Goal: Task Accomplishment & Management: Manage account settings

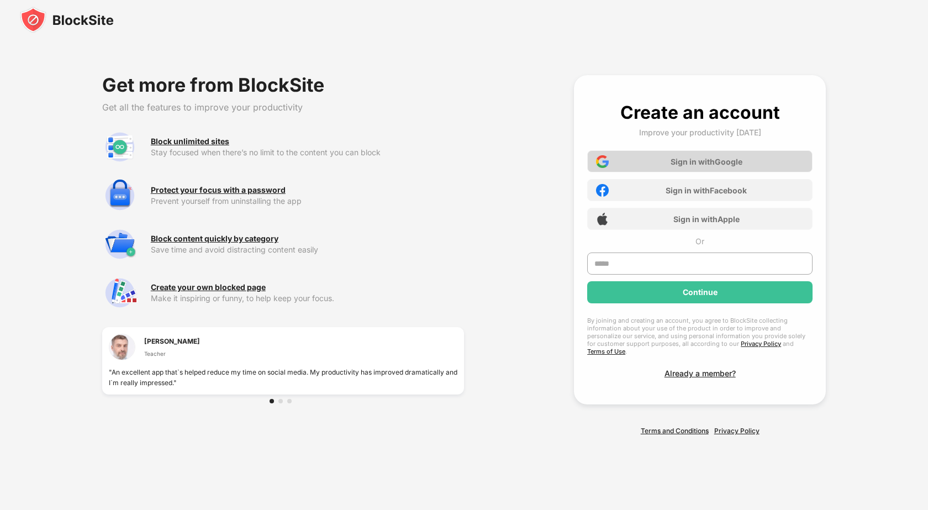
click at [633, 165] on div "Sign in with Google" at bounding box center [699, 161] width 225 height 22
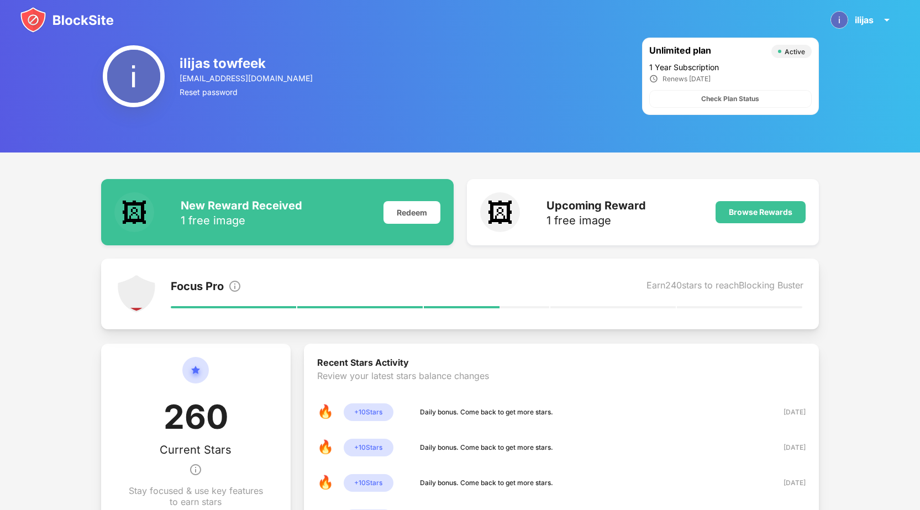
click at [92, 18] on img at bounding box center [67, 20] width 94 height 27
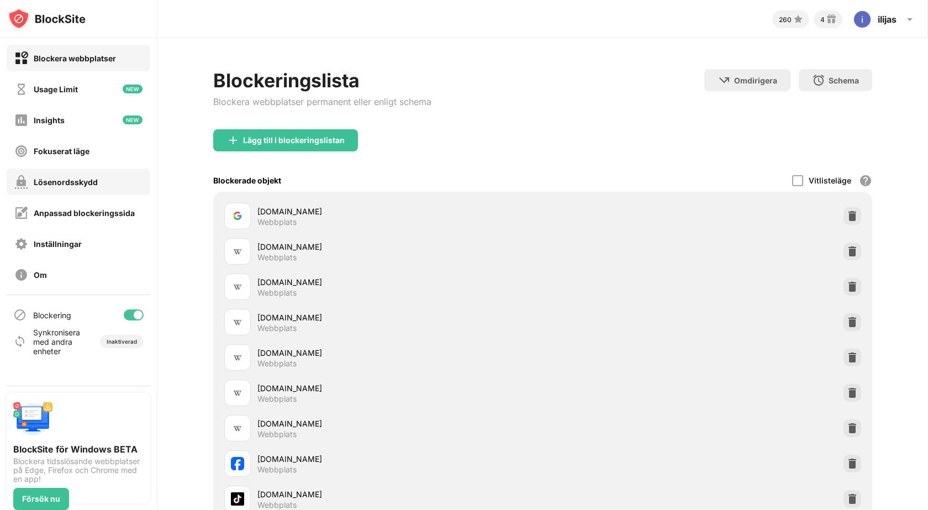
click at [126, 183] on div "Lösenordsskydd" at bounding box center [79, 181] width 144 height 27
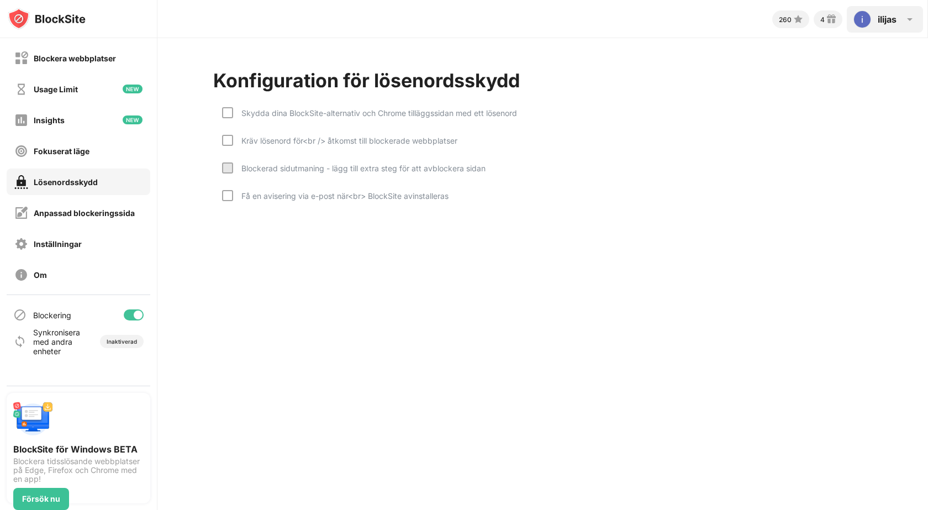
click at [896, 14] on div "ilijas" at bounding box center [887, 19] width 19 height 11
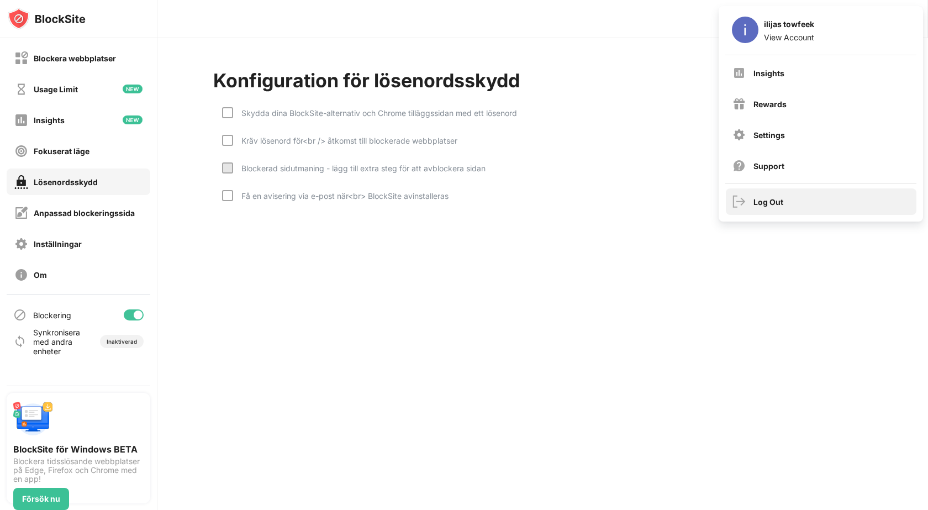
click at [767, 202] on div "Log Out" at bounding box center [768, 201] width 30 height 9
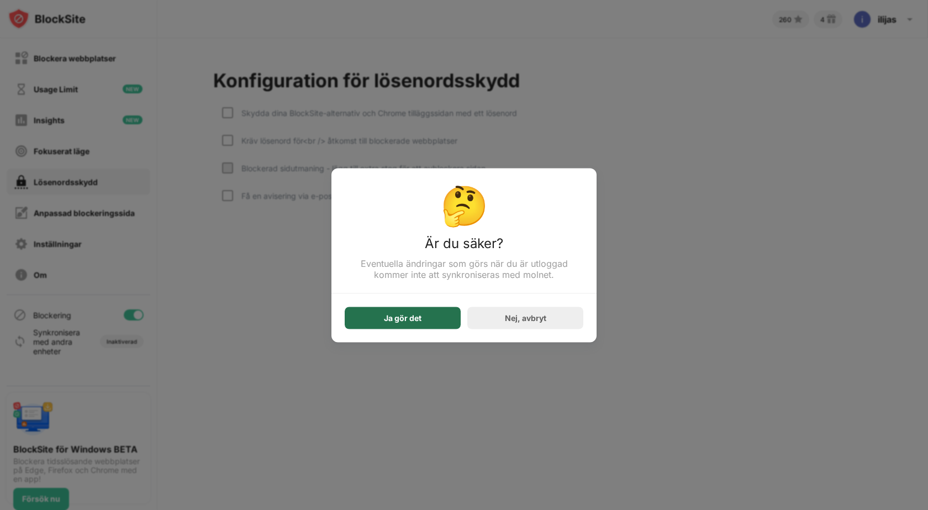
click at [436, 313] on div "Ja gör det" at bounding box center [403, 318] width 116 height 22
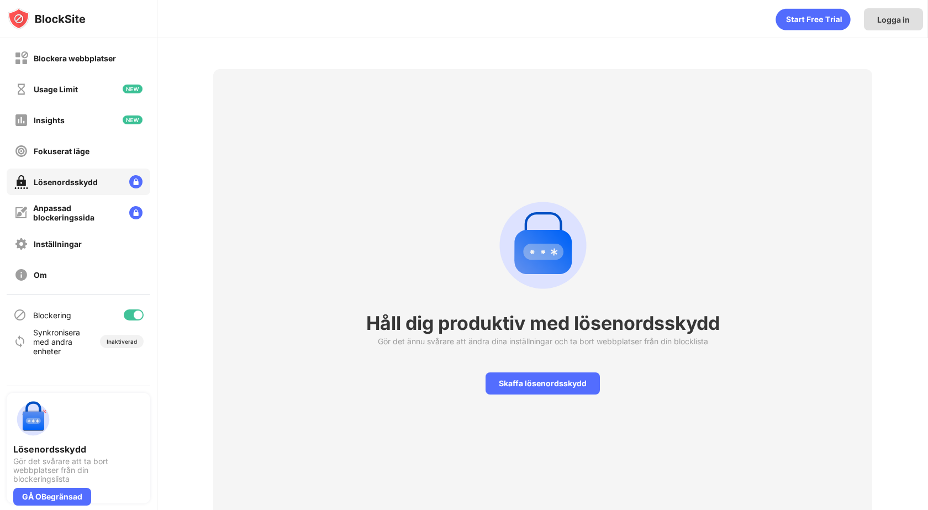
click at [885, 22] on div "Logga in" at bounding box center [893, 19] width 33 height 9
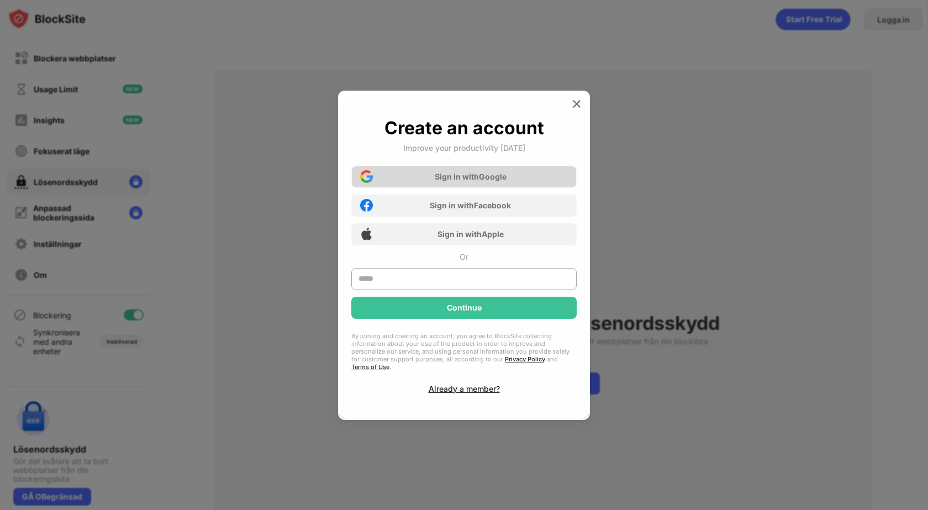
click at [518, 178] on div "Sign in with Google" at bounding box center [463, 177] width 225 height 22
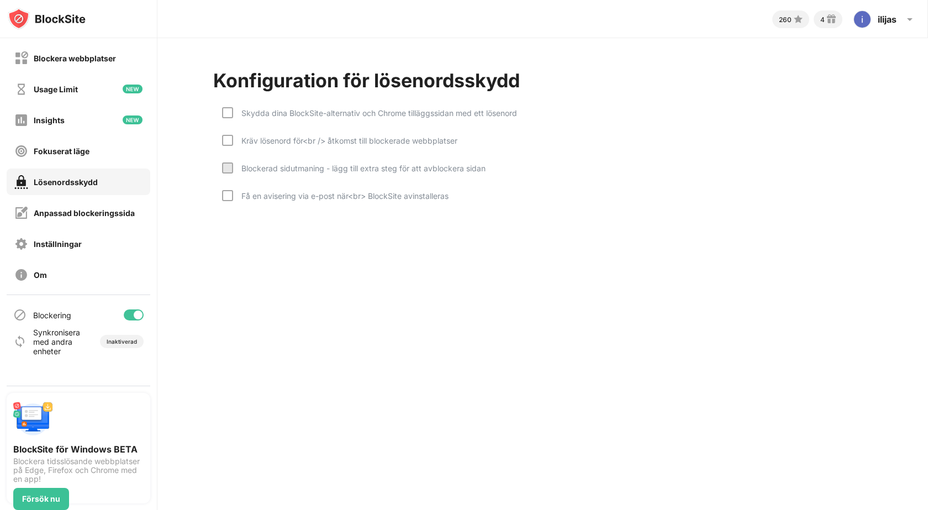
click at [310, 113] on div "Skydda dina BlockSite-alternativ och Chrome tilläggssidan med ett lösenord" at bounding box center [375, 112] width 284 height 9
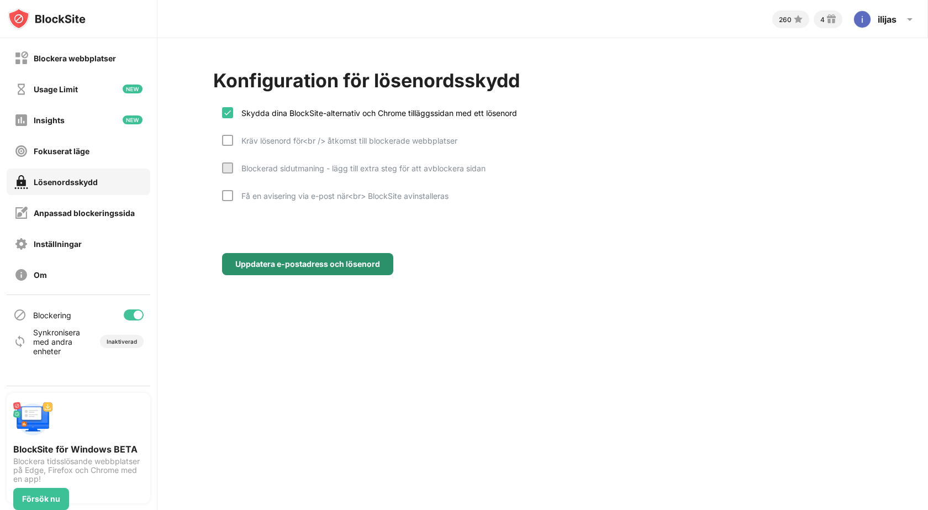
click at [327, 270] on div "Uppdatera e-postadress och lösenord" at bounding box center [307, 264] width 171 height 22
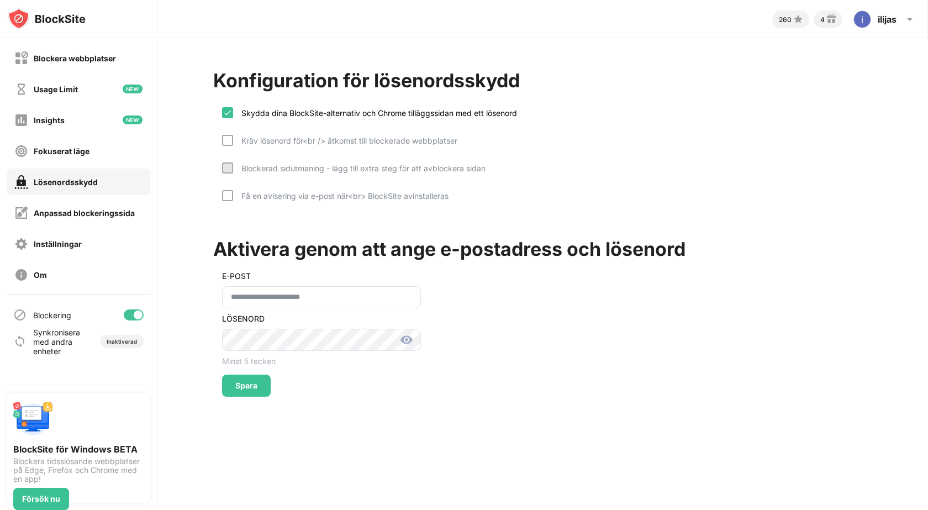
click at [408, 341] on img at bounding box center [406, 339] width 13 height 13
click at [407, 340] on img at bounding box center [406, 339] width 13 height 13
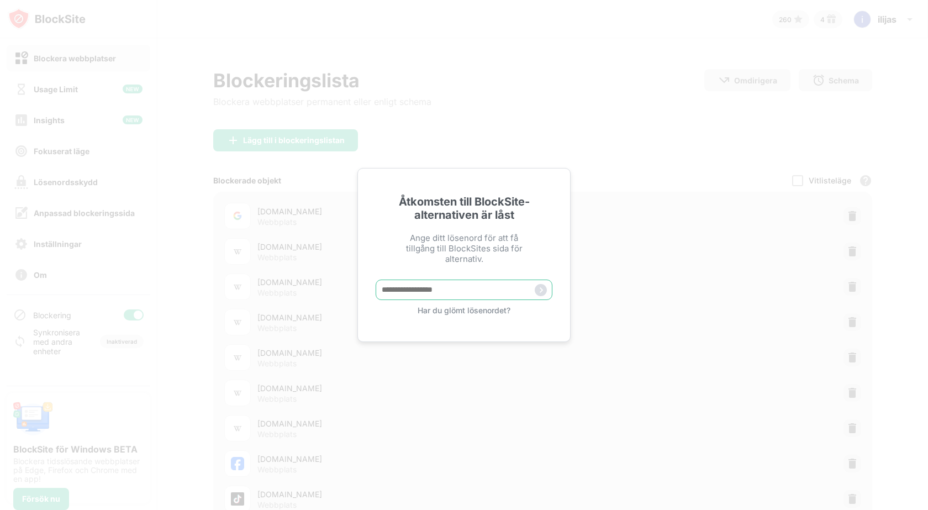
click at [452, 286] on input "text" at bounding box center [464, 289] width 177 height 20
click at [440, 233] on div "Ange ditt lösenord för att få tillgång till BlockSites sida för alternativ." at bounding box center [464, 248] width 138 height 31
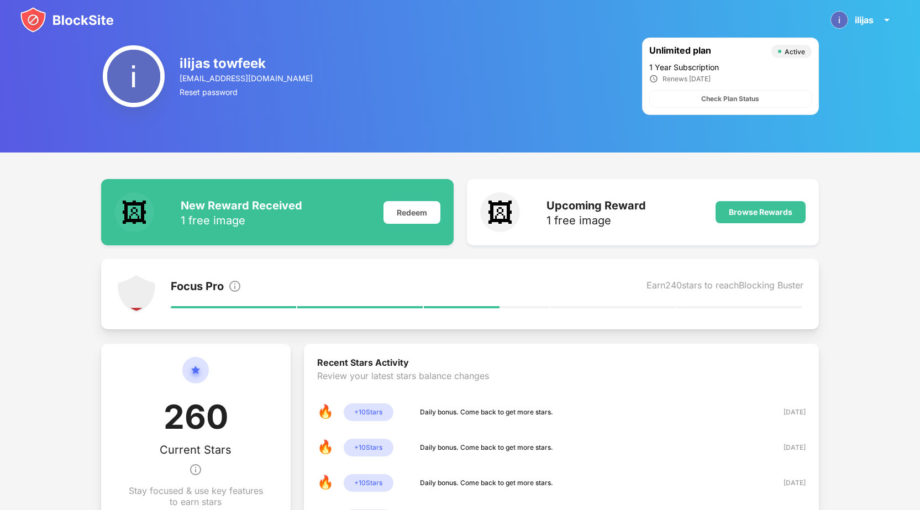
click at [86, 25] on img at bounding box center [67, 20] width 94 height 27
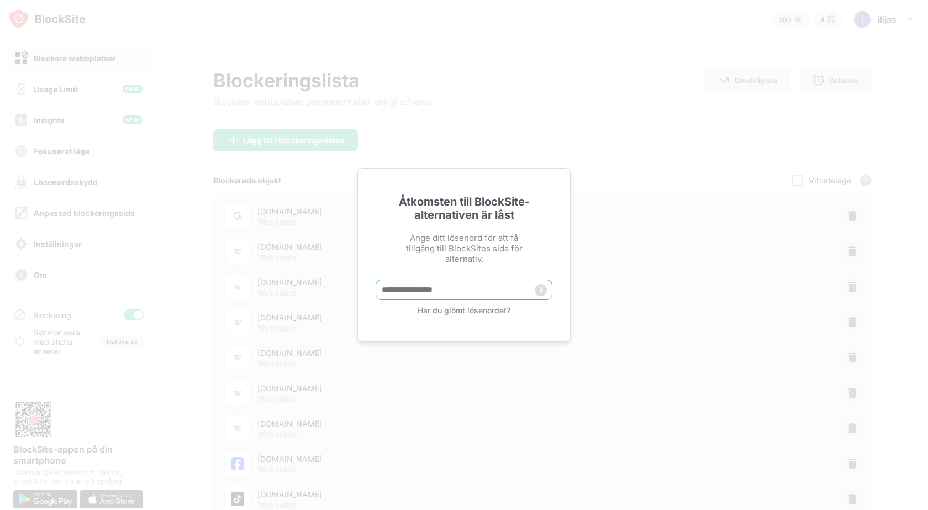
click at [422, 292] on input "text" at bounding box center [464, 289] width 177 height 20
